Goal: Task Accomplishment & Management: Manage account settings

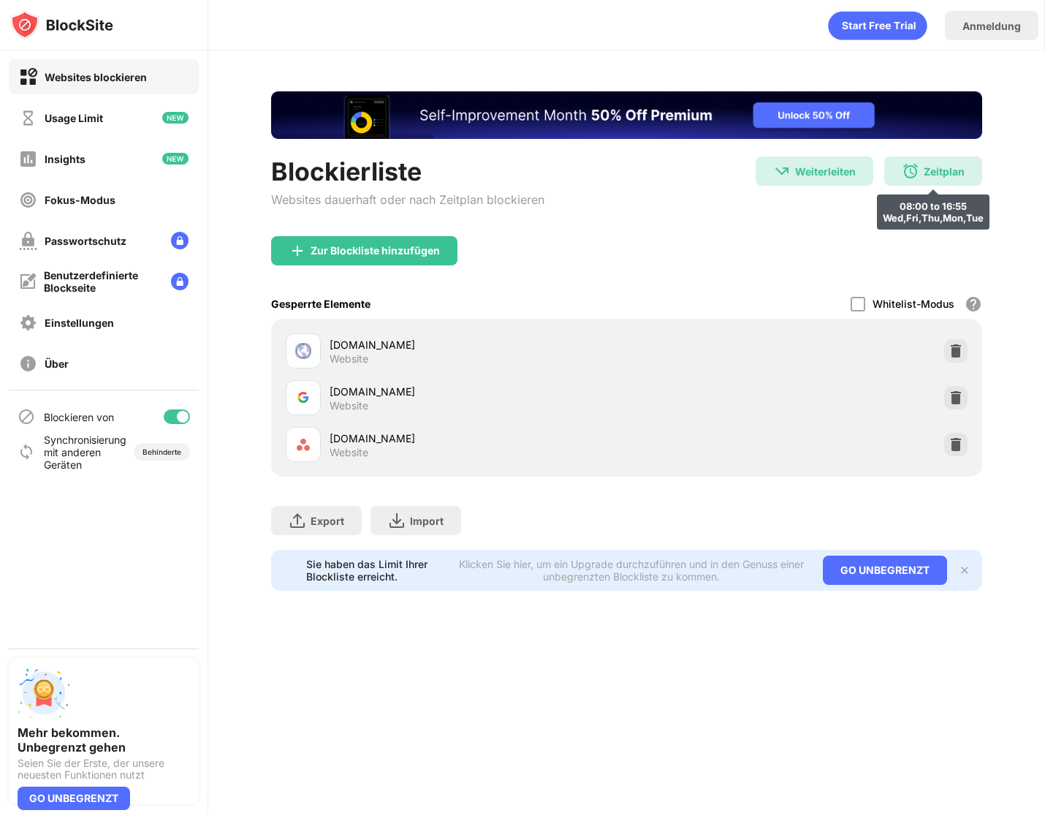
click at [639, 166] on div "Zeitplan 08:00 to 16:55 Wed,Fri,Thu,Mon,Tue" at bounding box center [933, 170] width 98 height 29
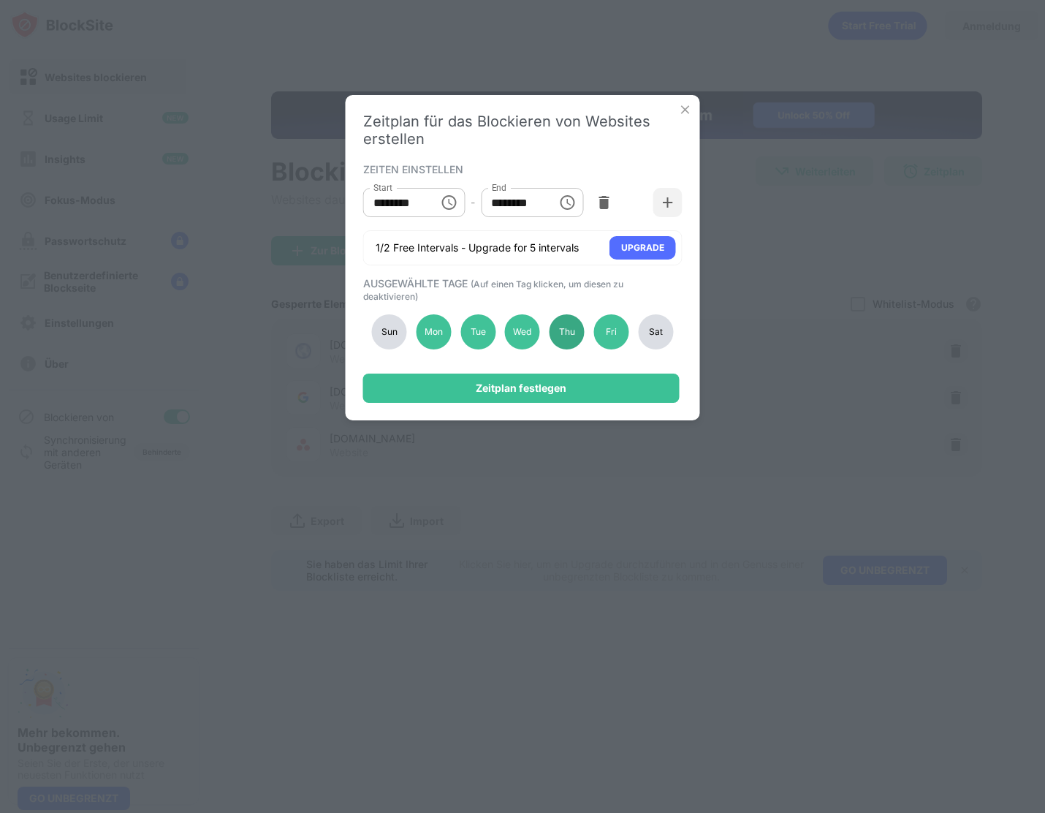
click at [566, 321] on div "Thu" at bounding box center [566, 331] width 35 height 35
click at [465, 330] on div "Tue" at bounding box center [477, 331] width 35 height 35
click at [557, 340] on div "Thu" at bounding box center [566, 331] width 35 height 35
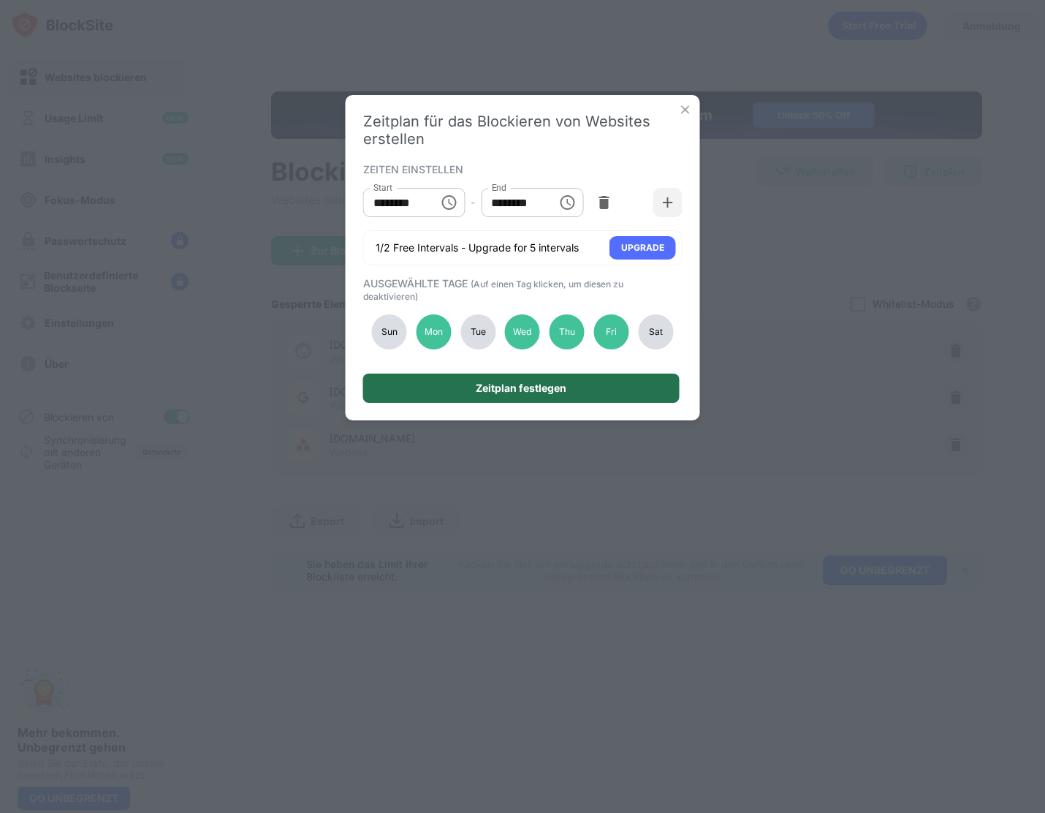
click at [558, 380] on div "Zeitplan festlegen" at bounding box center [521, 387] width 316 height 29
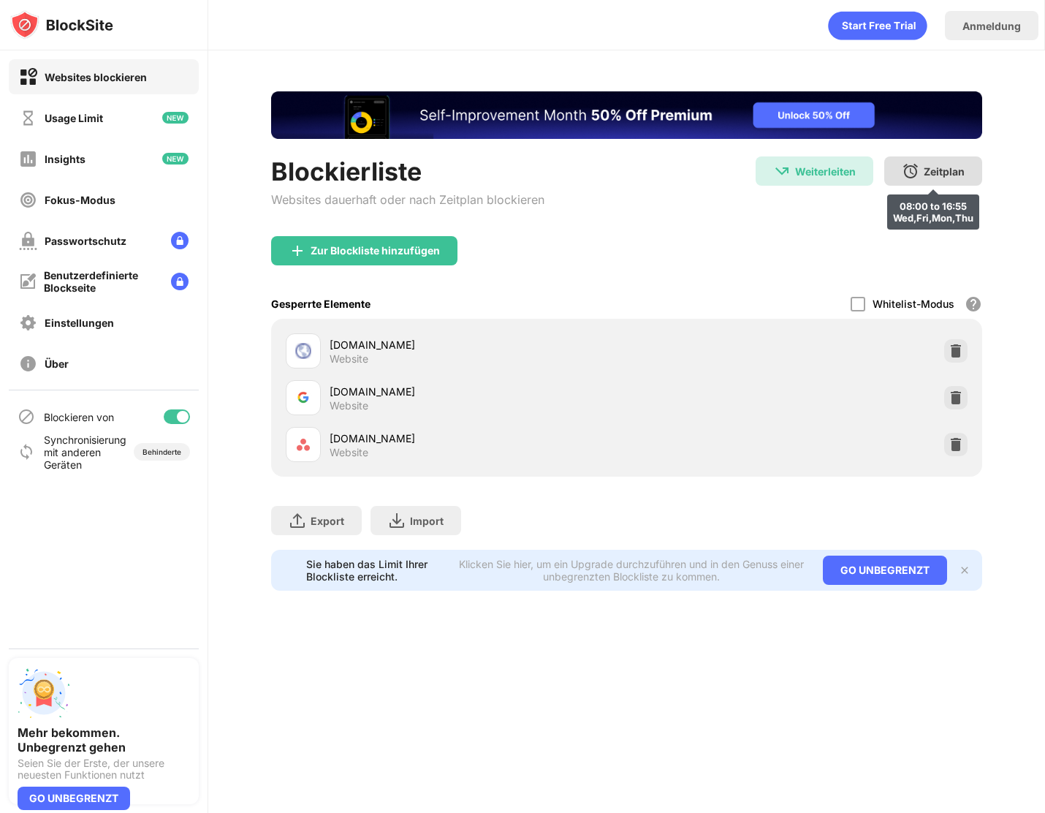
click at [639, 170] on div "Zeitplan" at bounding box center [944, 171] width 41 height 12
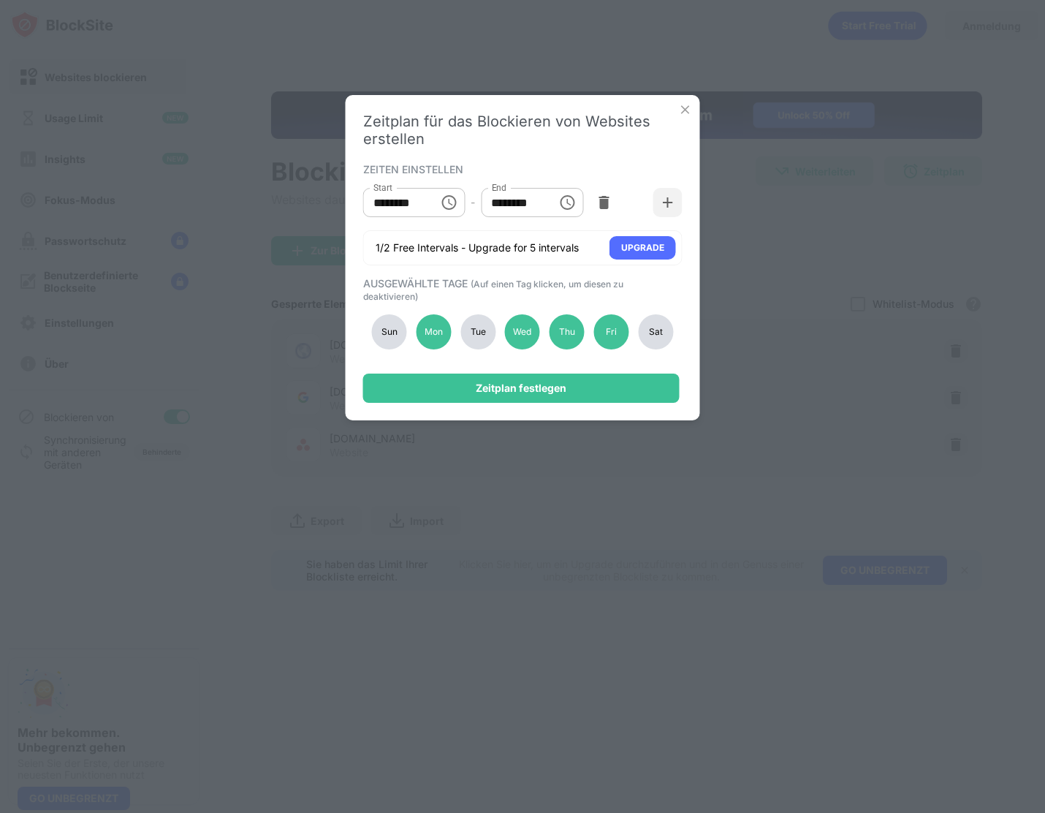
click at [464, 320] on div "Tue" at bounding box center [477, 331] width 35 height 35
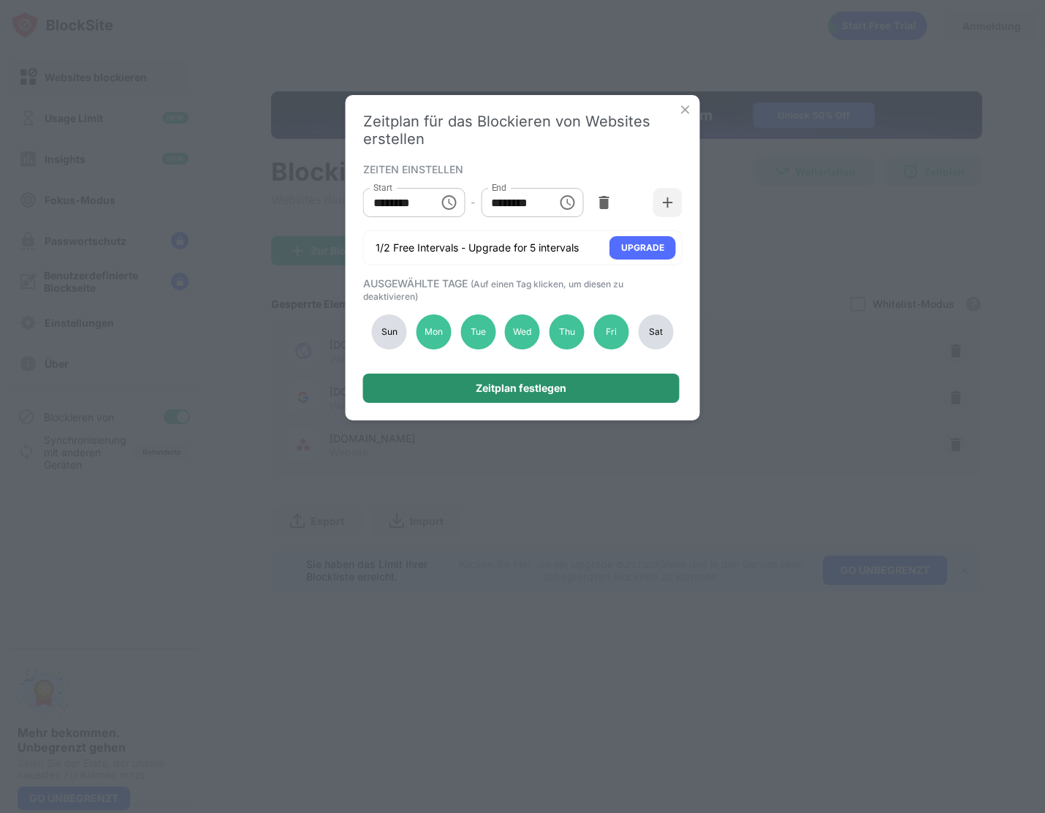
click at [464, 382] on div "Zeitplan festlegen" at bounding box center [521, 387] width 316 height 29
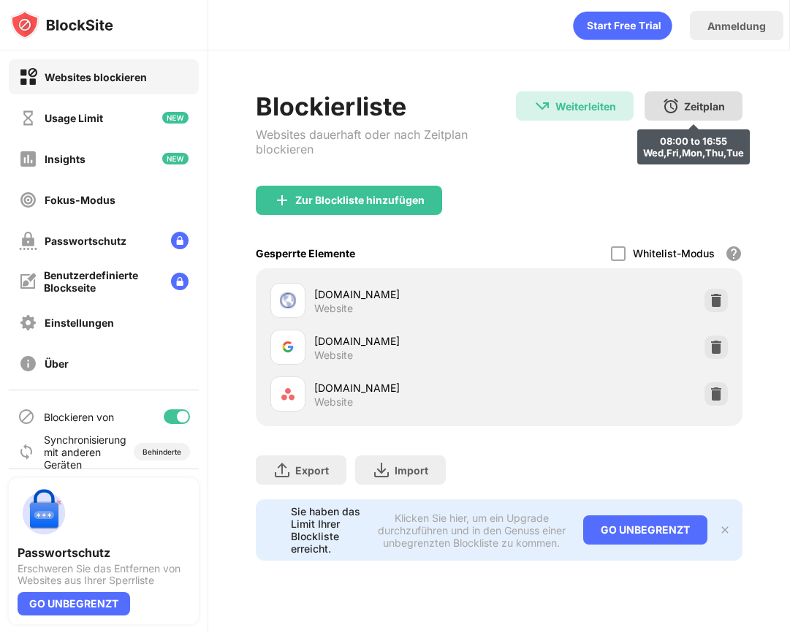
click at [728, 100] on div "Zeitplan 08:00 to 16:55 Wed,Fri,Mon,Thu,Tue" at bounding box center [693, 105] width 98 height 29
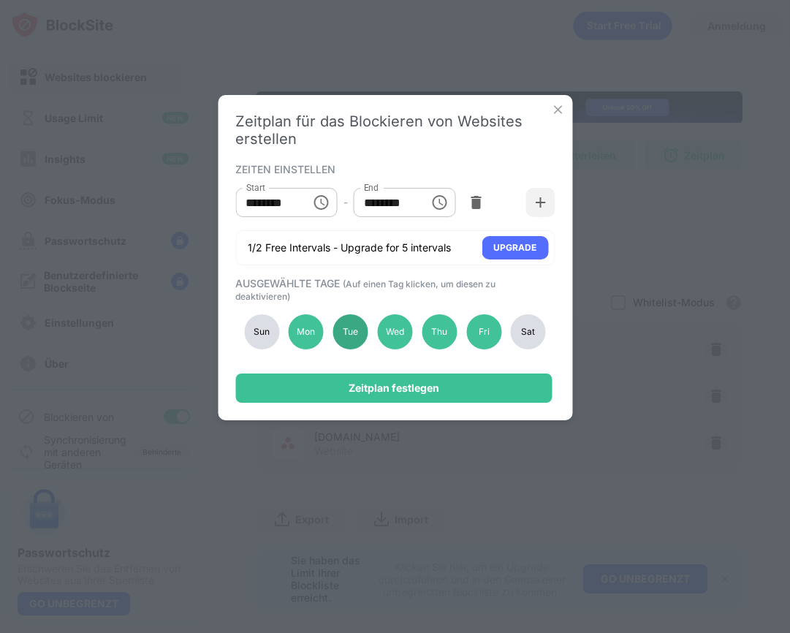
click at [362, 337] on div "Tue" at bounding box center [350, 331] width 35 height 35
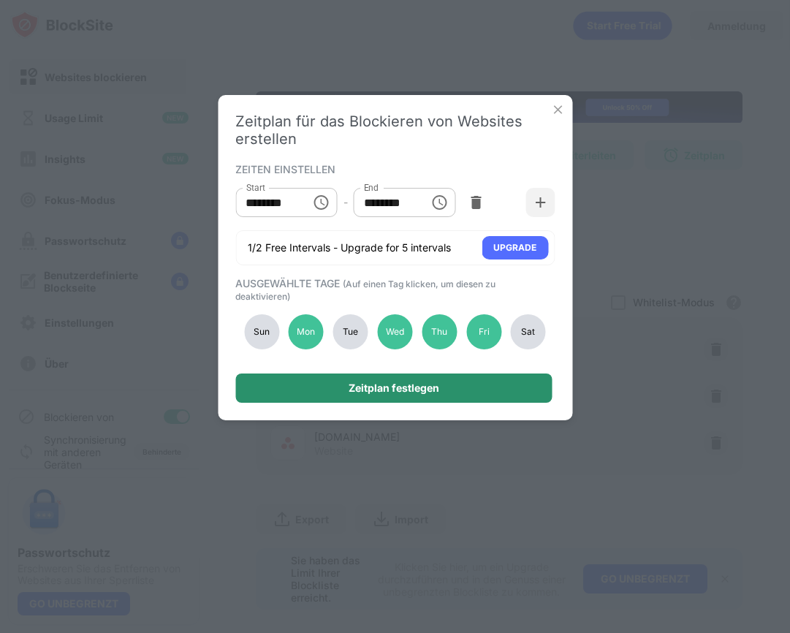
click at [365, 380] on div "Zeitplan festlegen" at bounding box center [393, 387] width 316 height 29
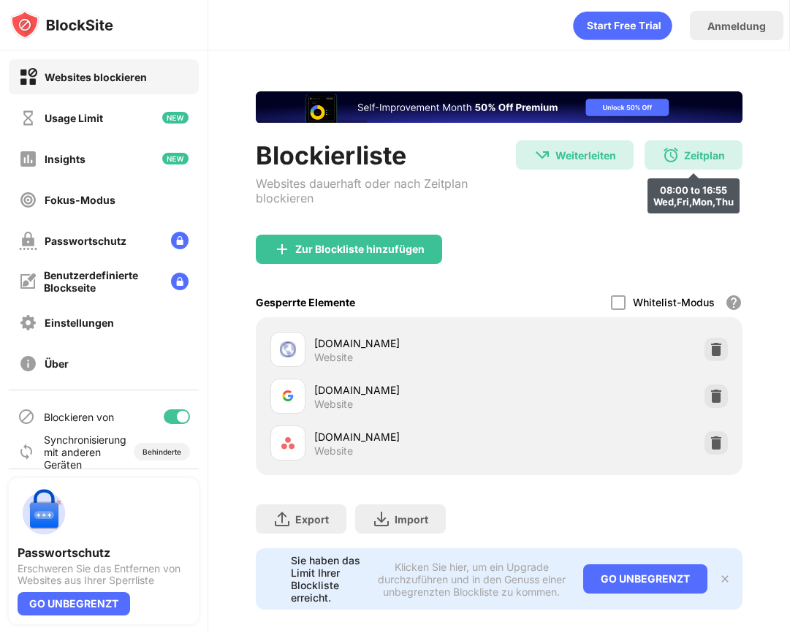
click at [684, 156] on div "Zeitplan" at bounding box center [704, 155] width 41 height 12
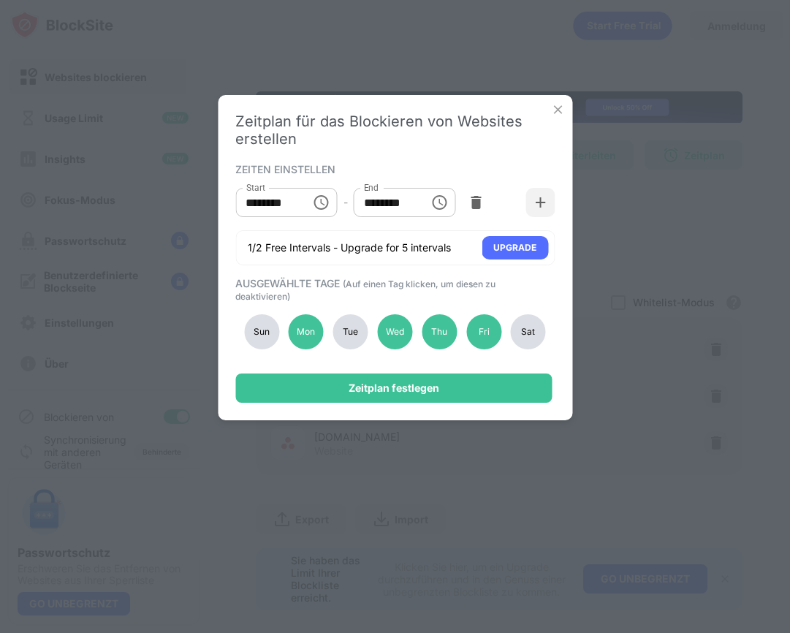
drag, startPoint x: 370, startPoint y: 319, endPoint x: 338, endPoint y: 336, distance: 36.9
click at [369, 321] on div "Sun Mon Tue Wed Thu Fri Sat" at bounding box center [394, 332] width 319 height 60
click at [338, 336] on div "Tue" at bounding box center [350, 331] width 35 height 35
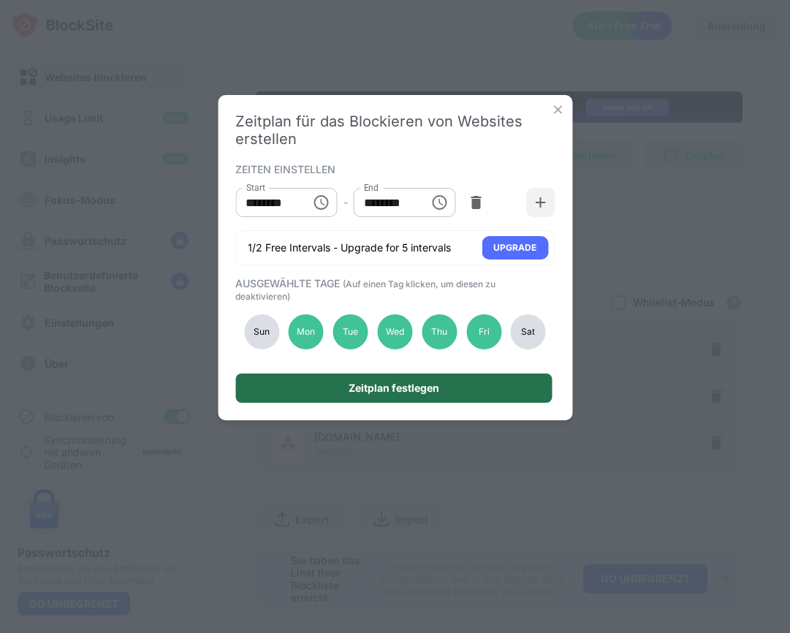
click at [340, 376] on div "Zeitplan festlegen" at bounding box center [393, 387] width 316 height 29
